Goal: Navigation & Orientation: Find specific page/section

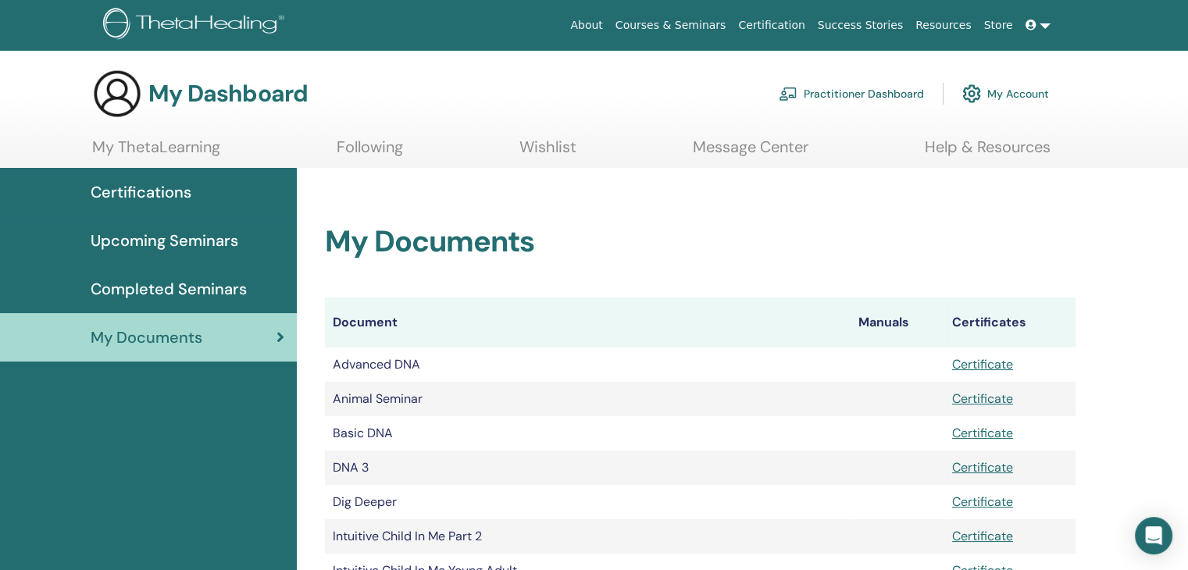
drag, startPoint x: 0, startPoint y: 0, endPoint x: 1041, endPoint y: 27, distance: 1041.7
click at [1041, 27] on link at bounding box center [1037, 25] width 37 height 29
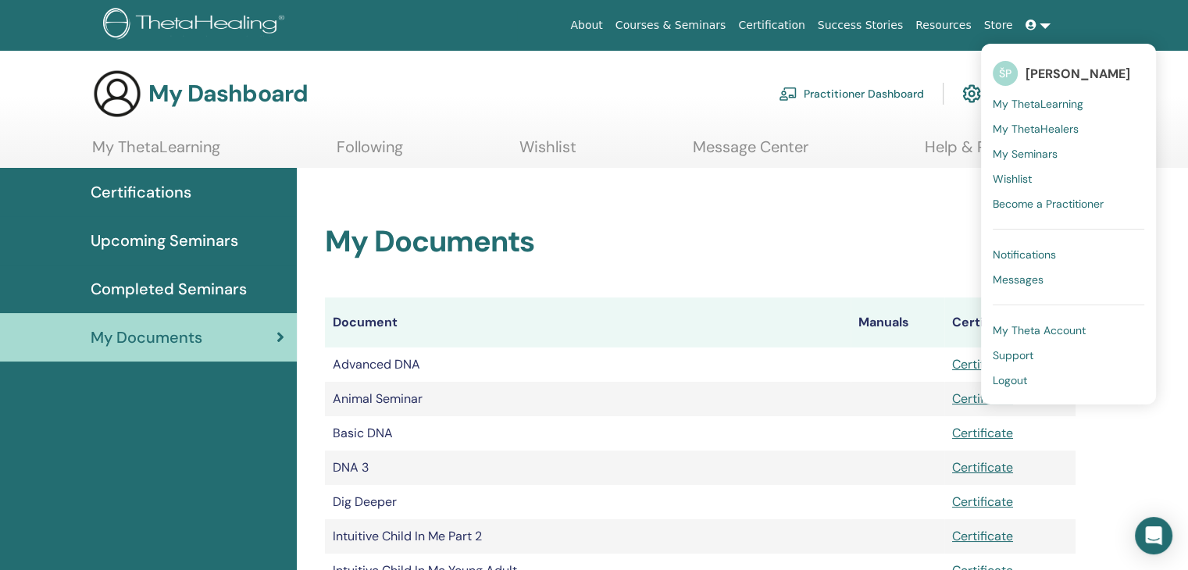
click at [1030, 148] on span "My Seminars" at bounding box center [1025, 154] width 65 height 14
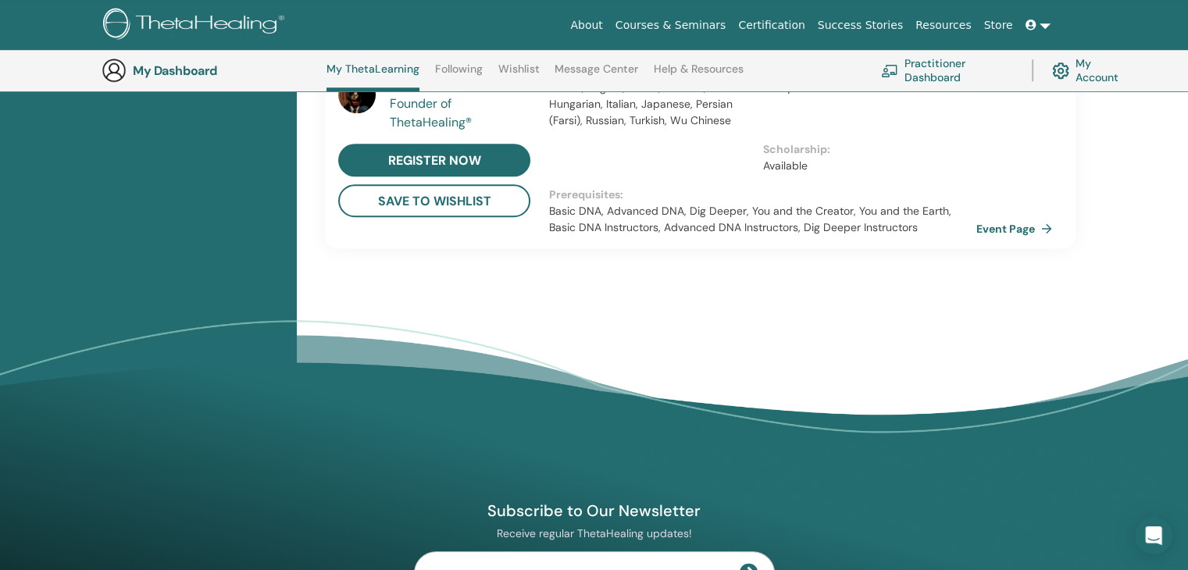
scroll to position [1444, 0]
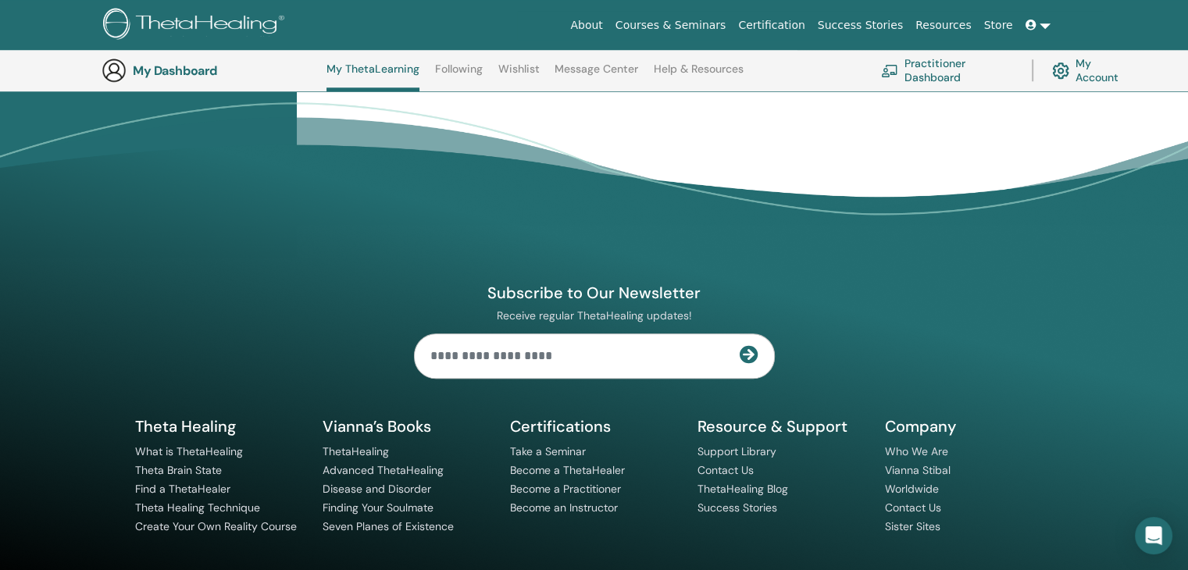
click at [1044, 27] on link at bounding box center [1037, 25] width 37 height 29
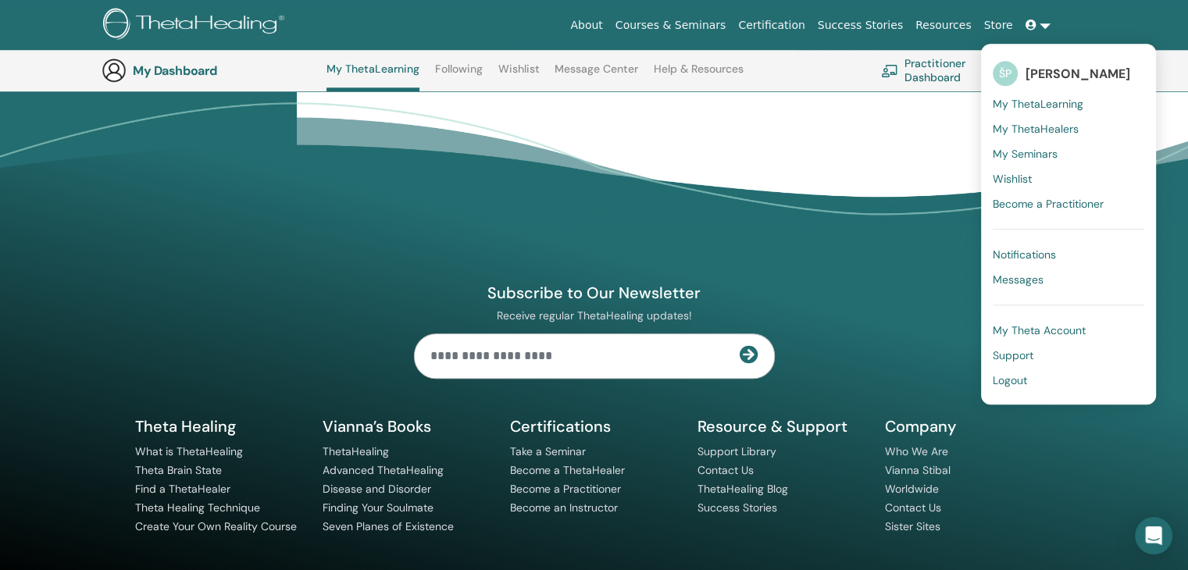
click at [1024, 155] on span "My Seminars" at bounding box center [1025, 154] width 65 height 14
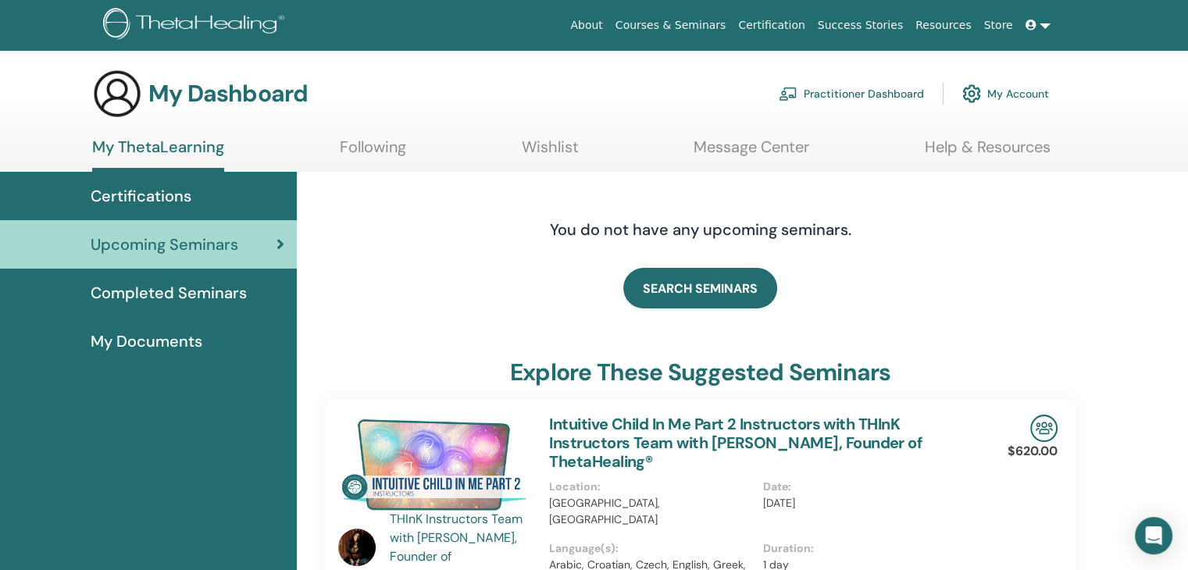
click at [223, 298] on span "Completed Seminars" at bounding box center [169, 292] width 156 height 23
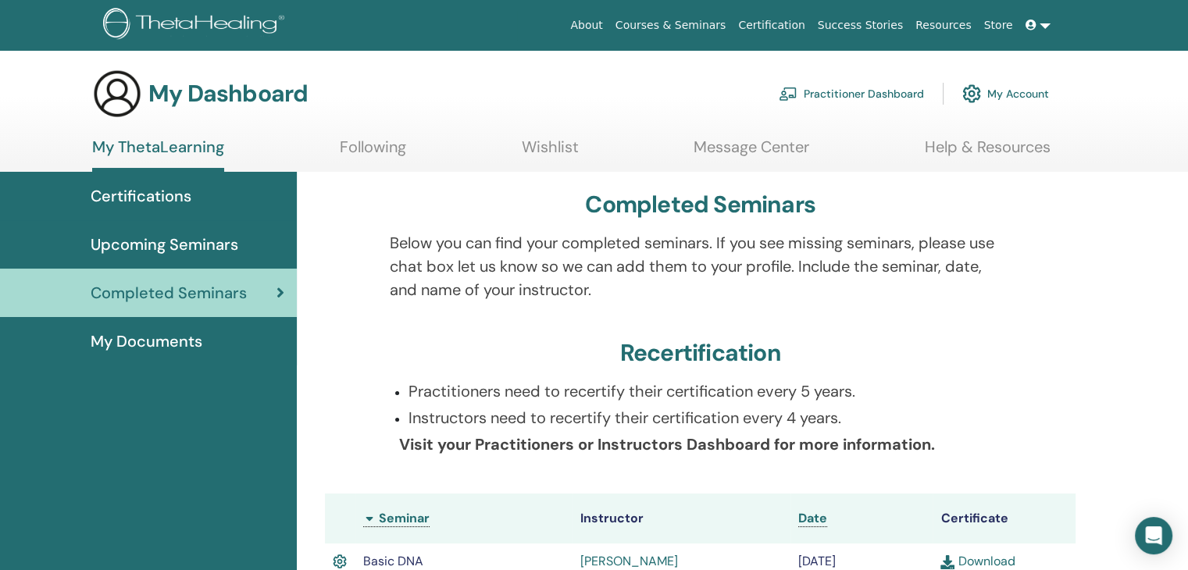
click at [891, 94] on link "Practitioner Dashboard" at bounding box center [851, 94] width 145 height 34
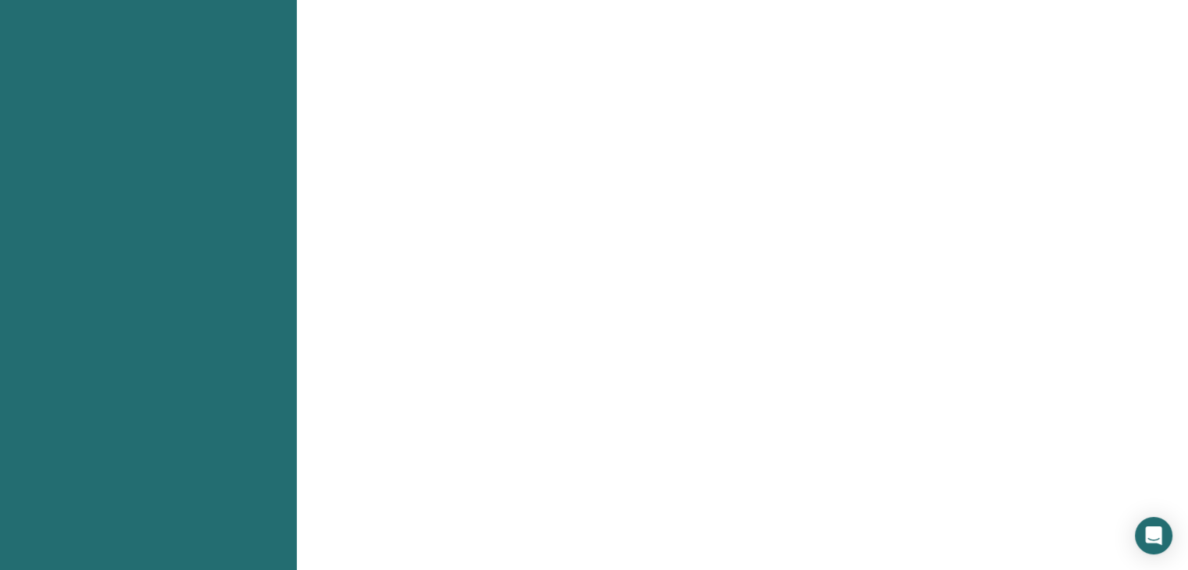
scroll to position [1016, 0]
